Goal: Contribute content

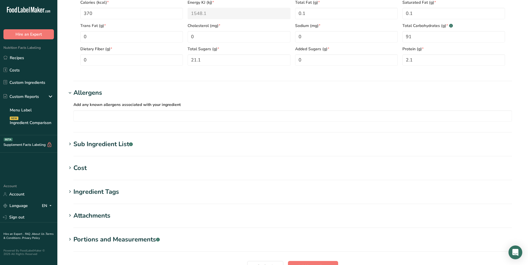
scroll to position [335, 0]
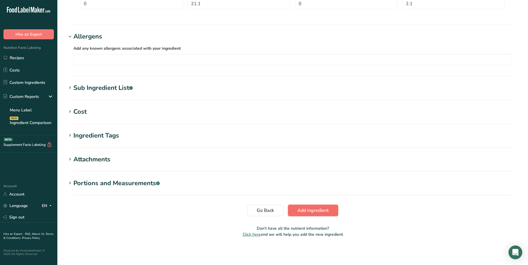
click at [308, 211] on span "Add ingredient" at bounding box center [313, 210] width 31 height 7
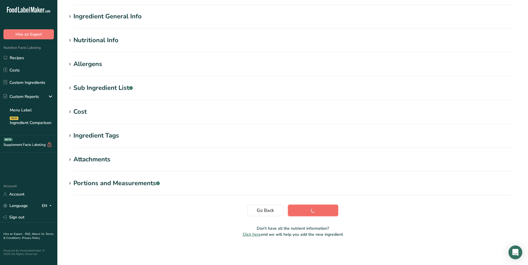
scroll to position [39, 0]
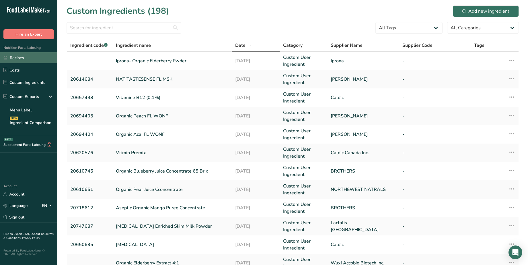
click at [18, 58] on link "Recipes" at bounding box center [28, 57] width 57 height 11
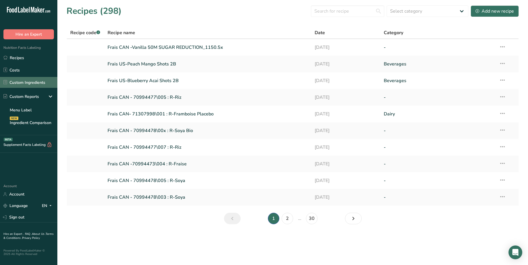
click at [22, 80] on link "Custom Ingredients" at bounding box center [28, 82] width 57 height 11
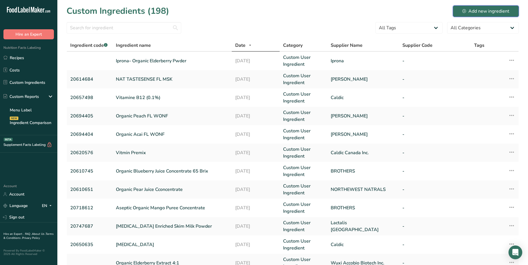
click at [478, 8] on div "Add new ingredient" at bounding box center [486, 11] width 47 height 7
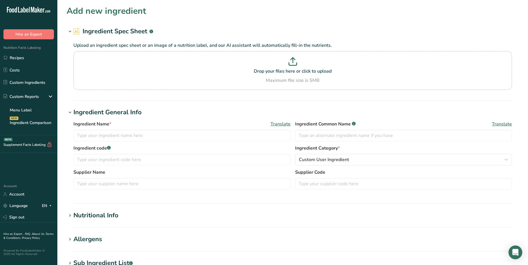
scroll to position [72, 0]
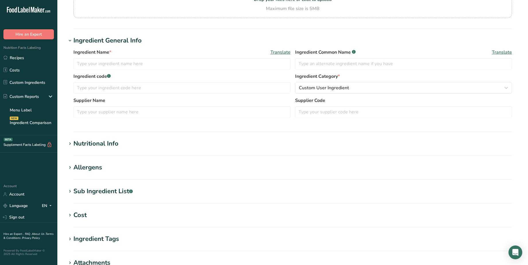
click at [70, 144] on icon at bounding box center [69, 144] width 5 height 8
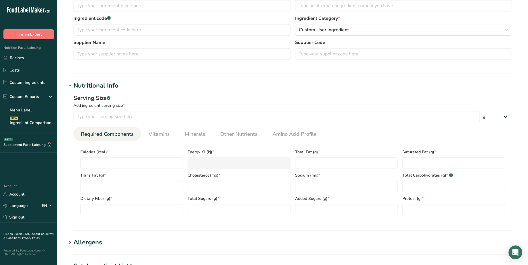
scroll to position [143, 0]
